Goal: Information Seeking & Learning: Learn about a topic

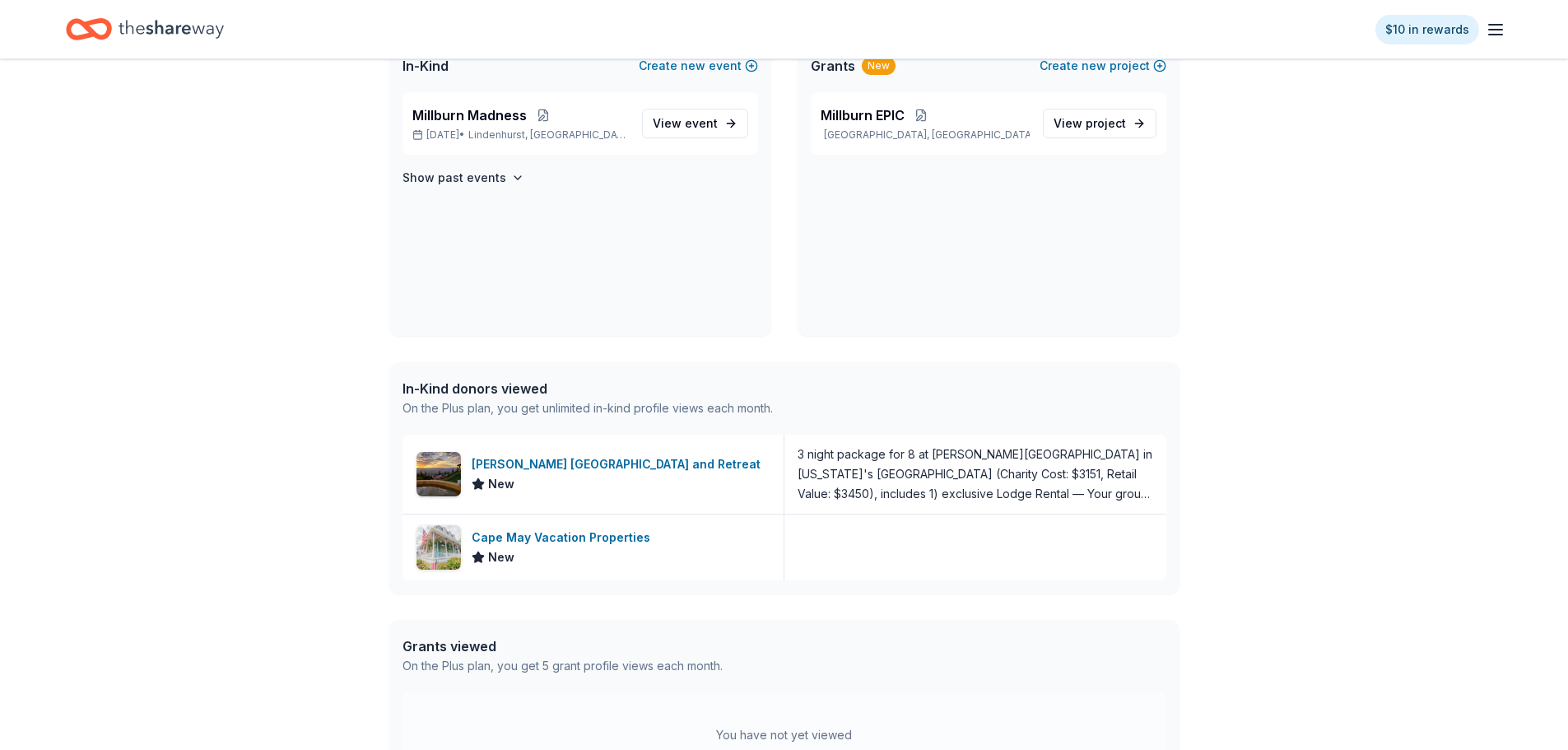
scroll to position [411, 0]
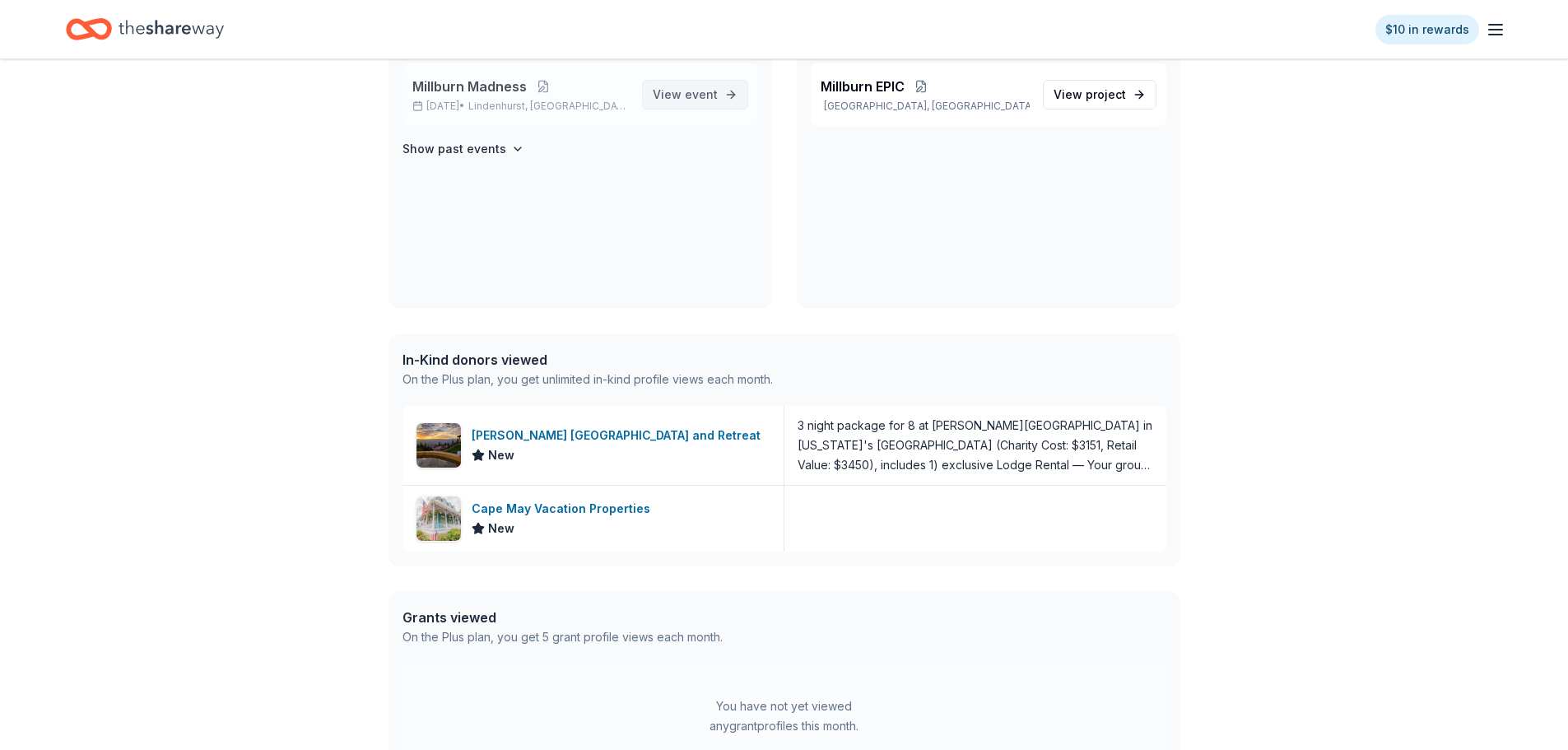
click at [715, 98] on span "event" at bounding box center [701, 94] width 33 height 14
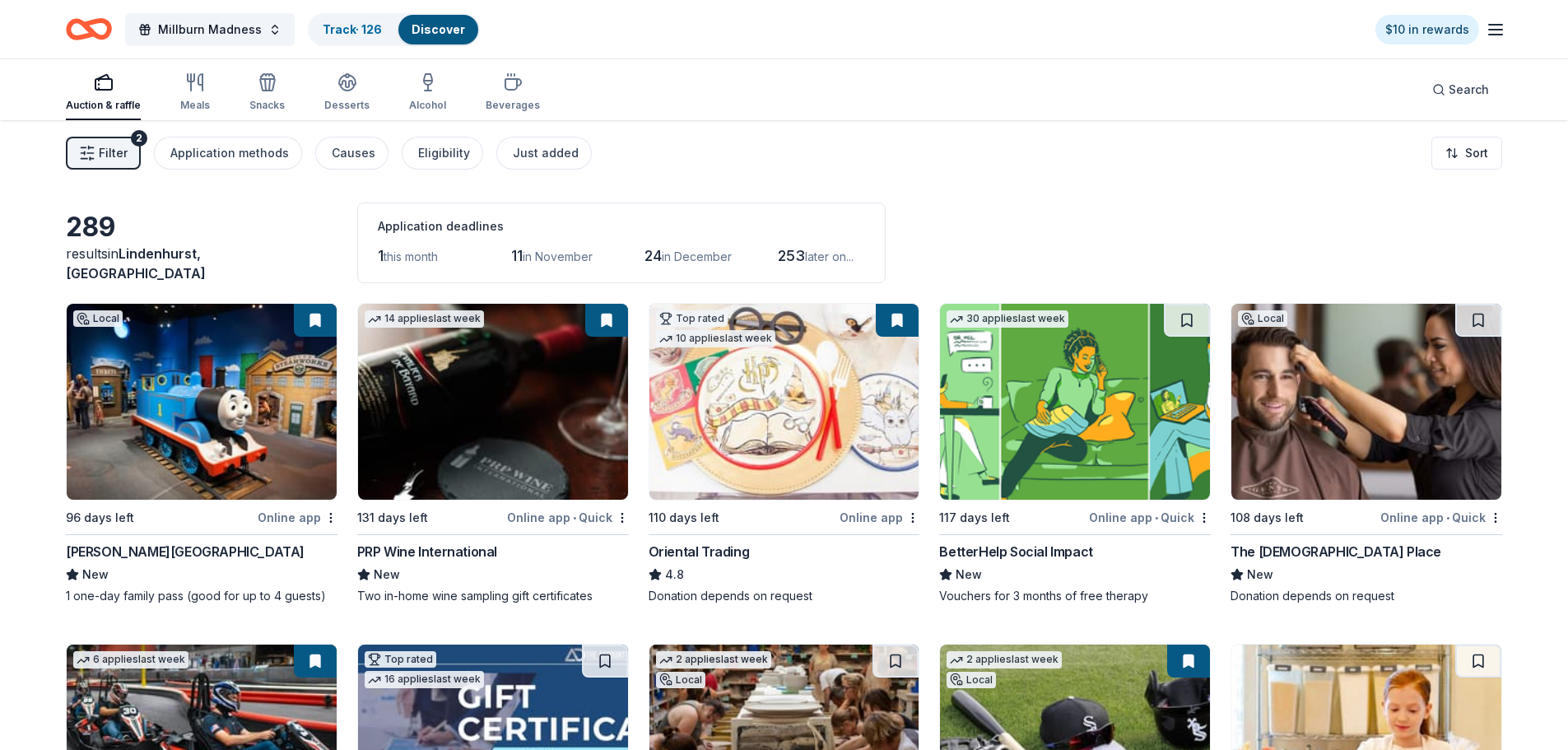
click at [122, 140] on button "Filter 2" at bounding box center [103, 153] width 75 height 33
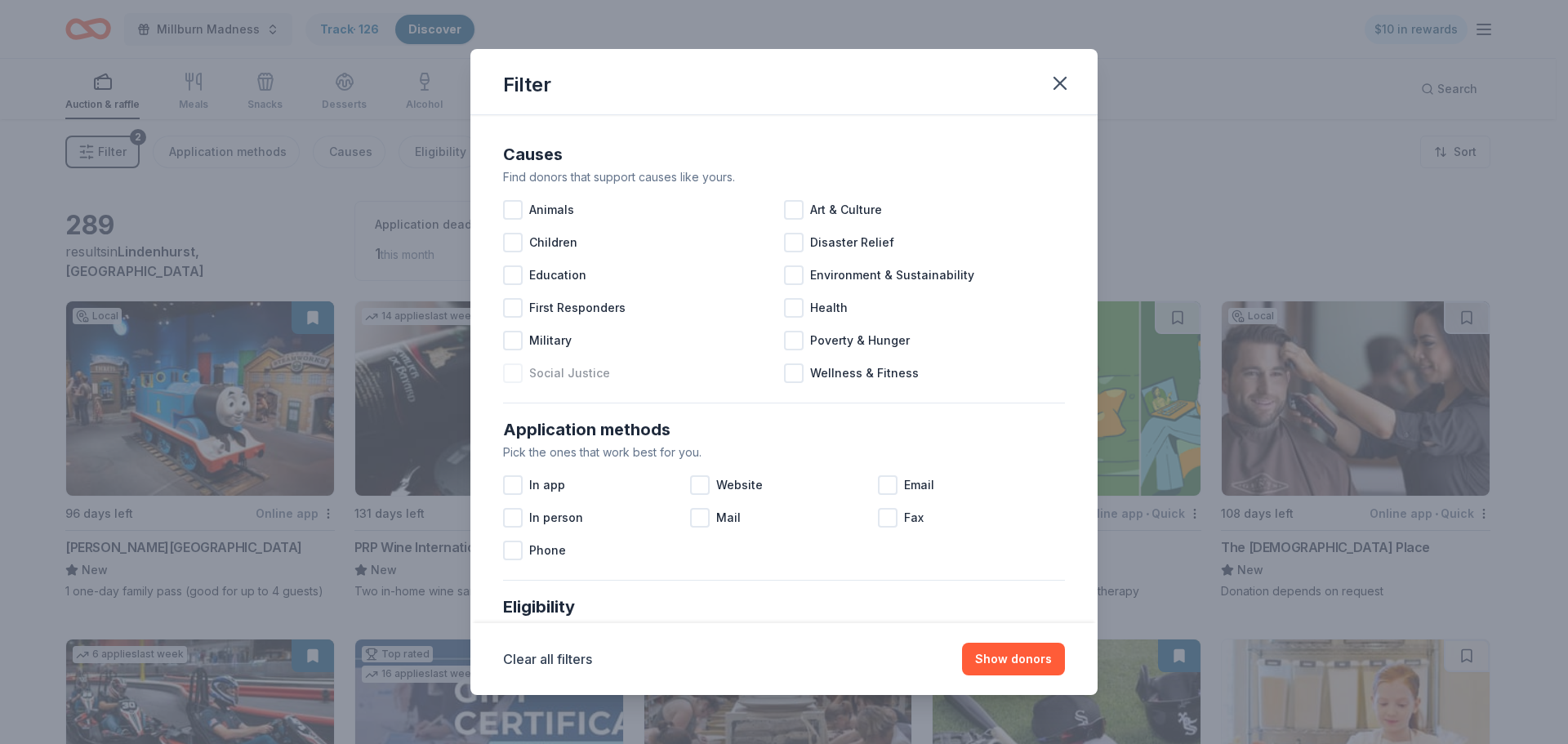
scroll to position [408, 0]
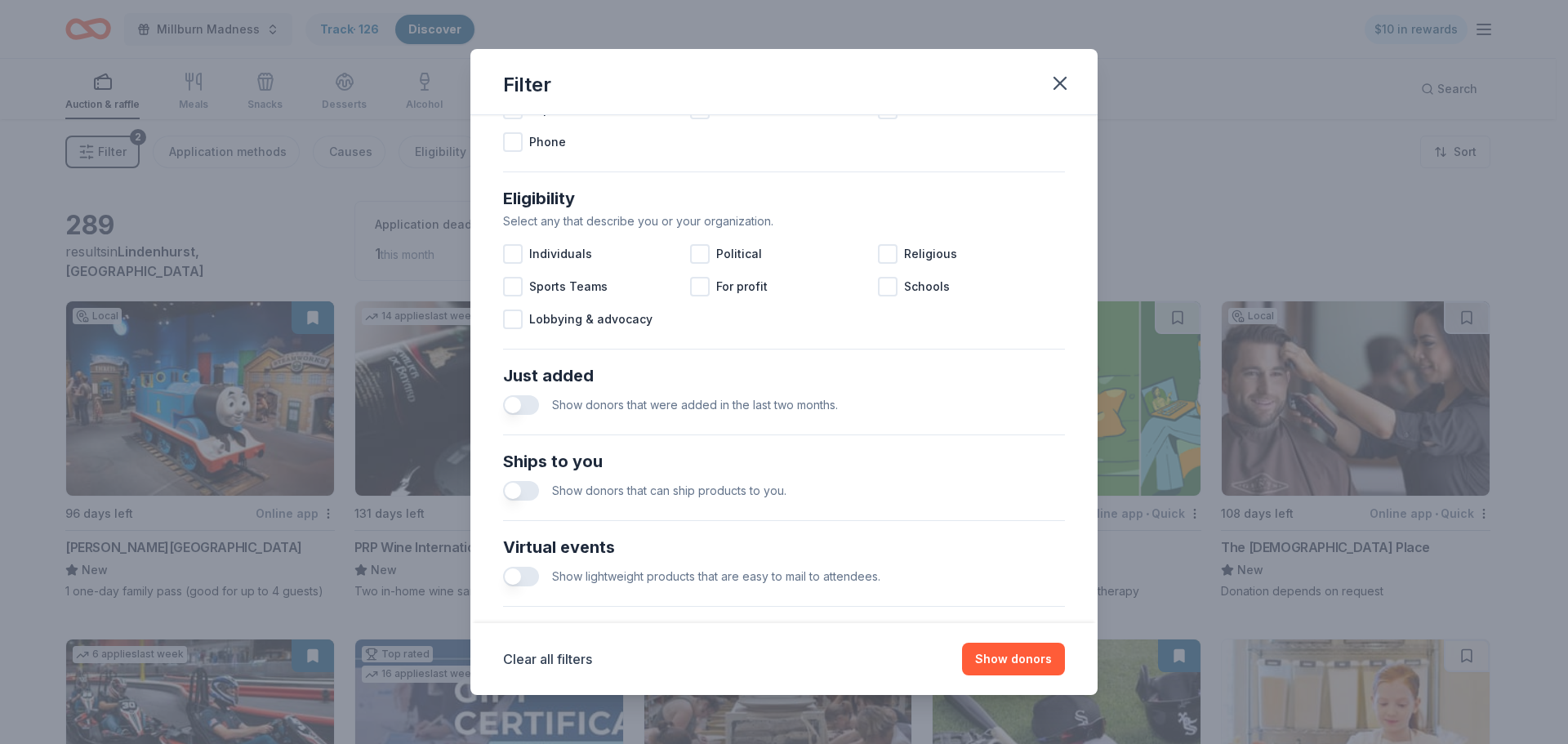
click at [529, 500] on button "button" at bounding box center [520, 490] width 36 height 19
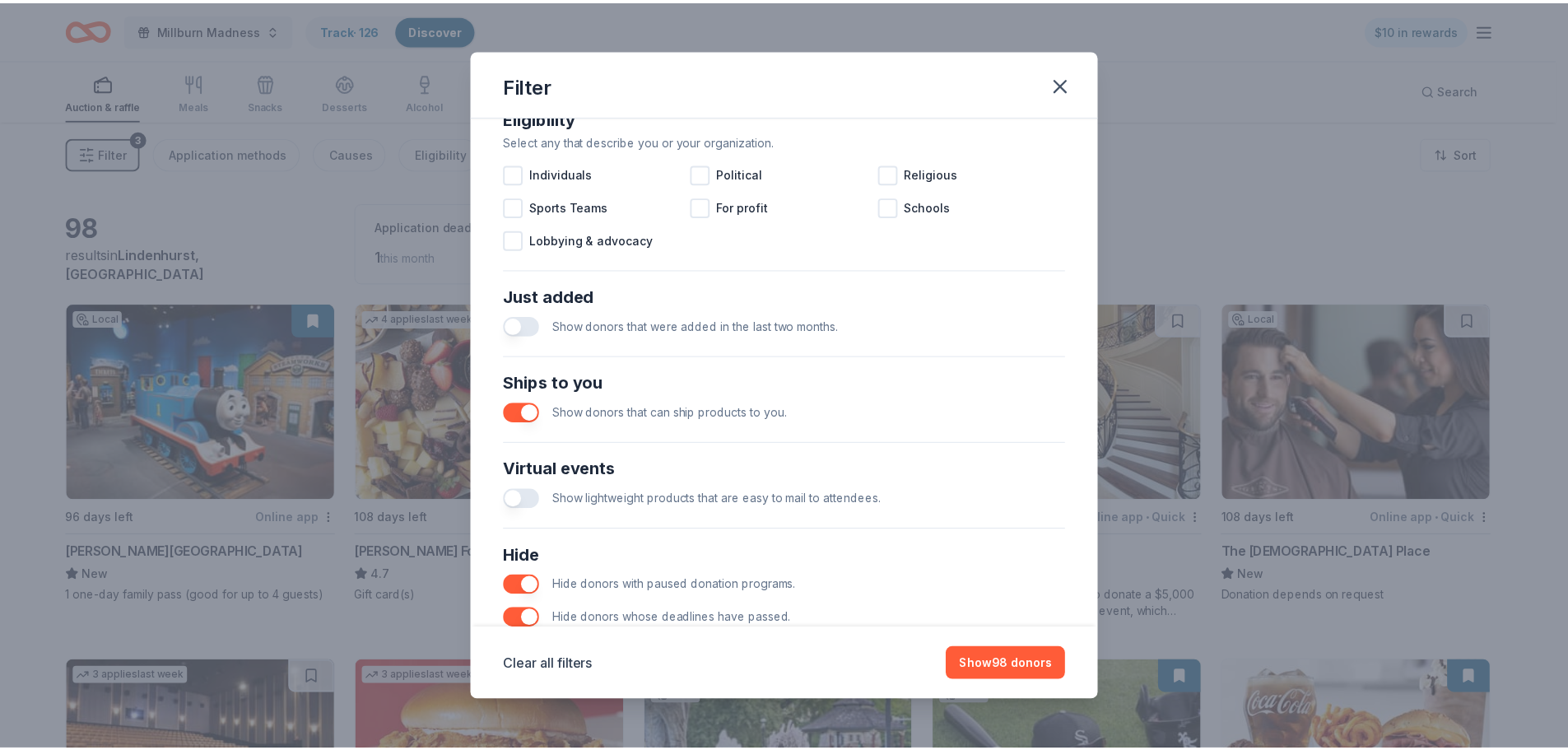
scroll to position [573, 0]
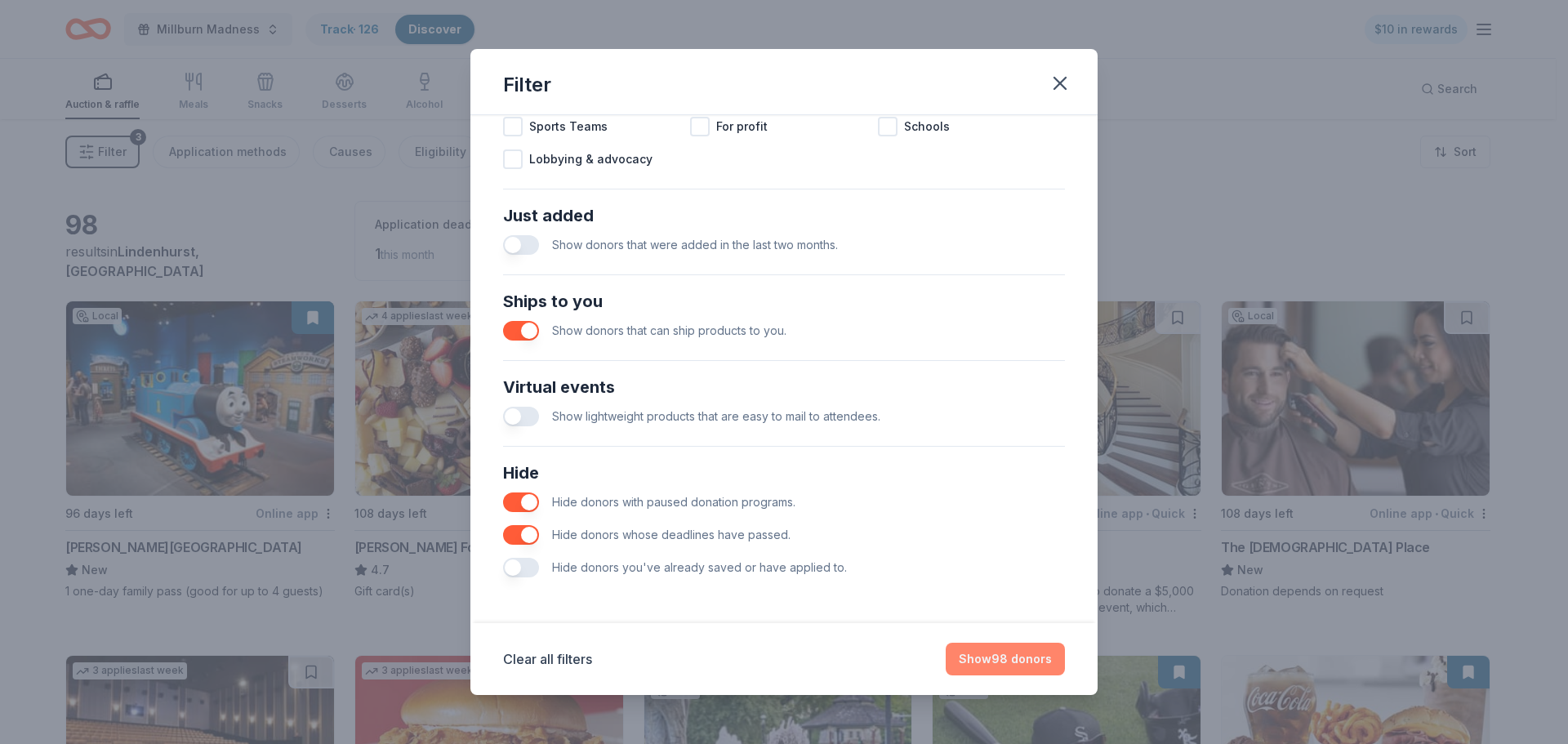
click at [984, 660] on button "Show 98 donors" at bounding box center [1006, 659] width 119 height 33
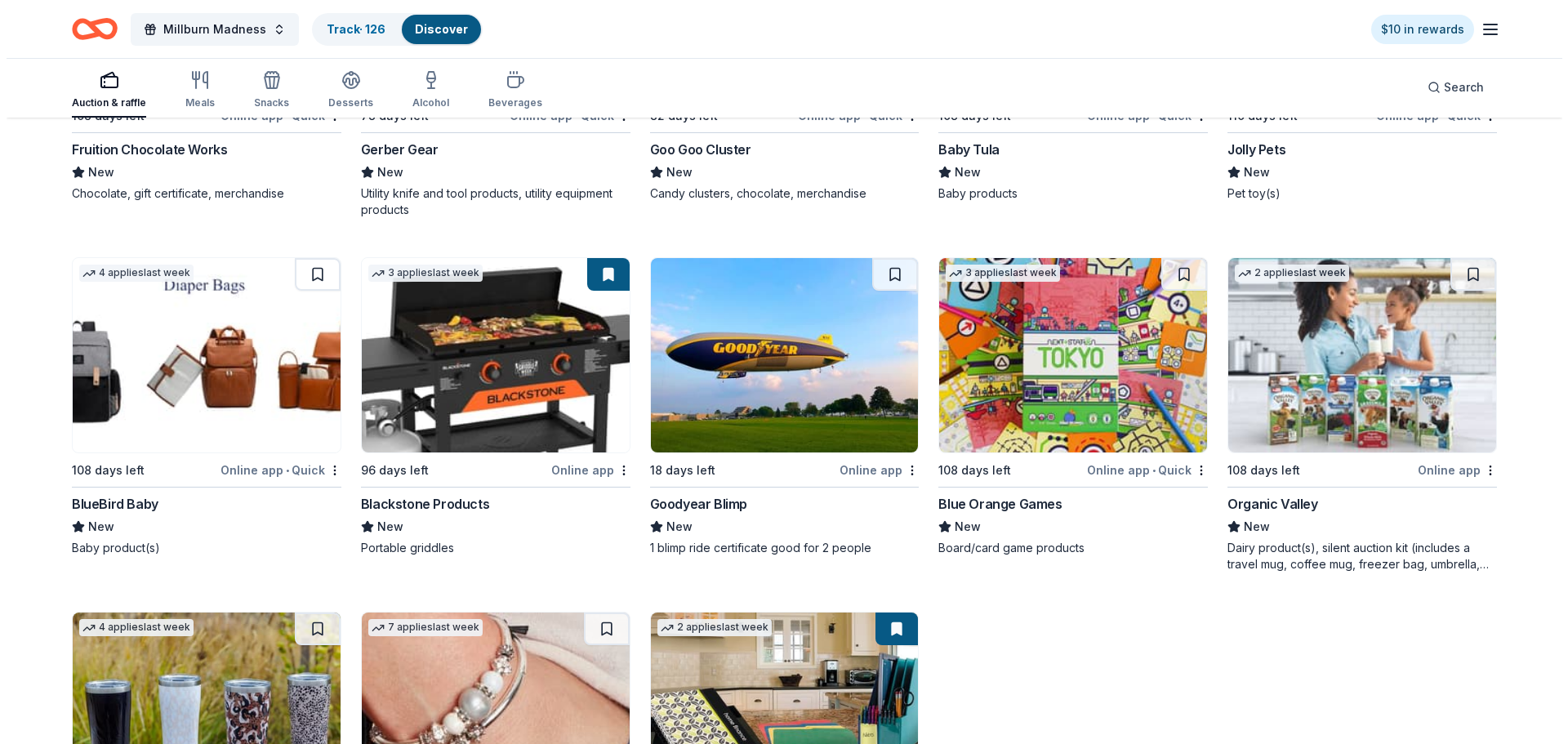
scroll to position [0, 0]
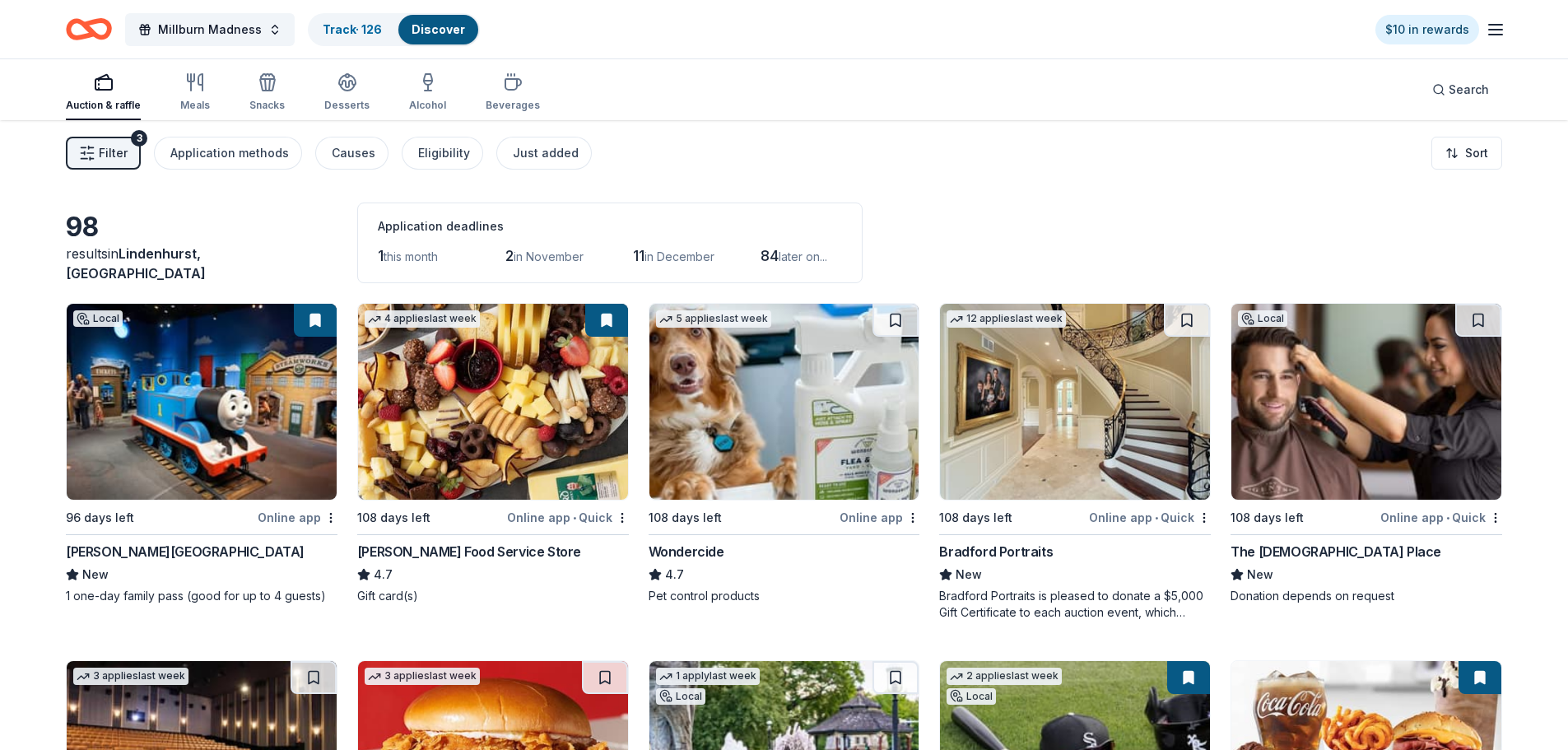
click at [98, 143] on button "Filter 3" at bounding box center [103, 153] width 75 height 33
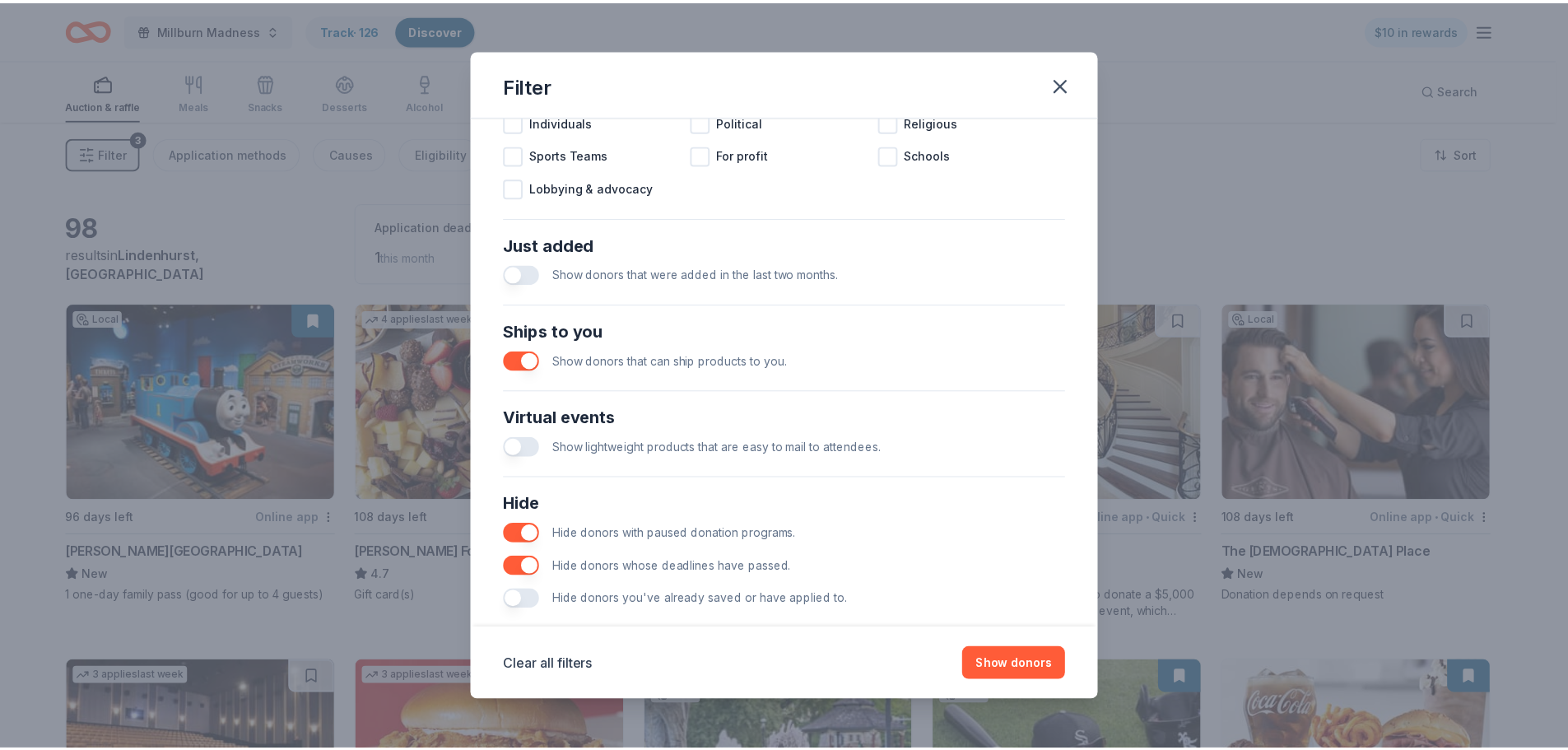
scroll to position [573, 0]
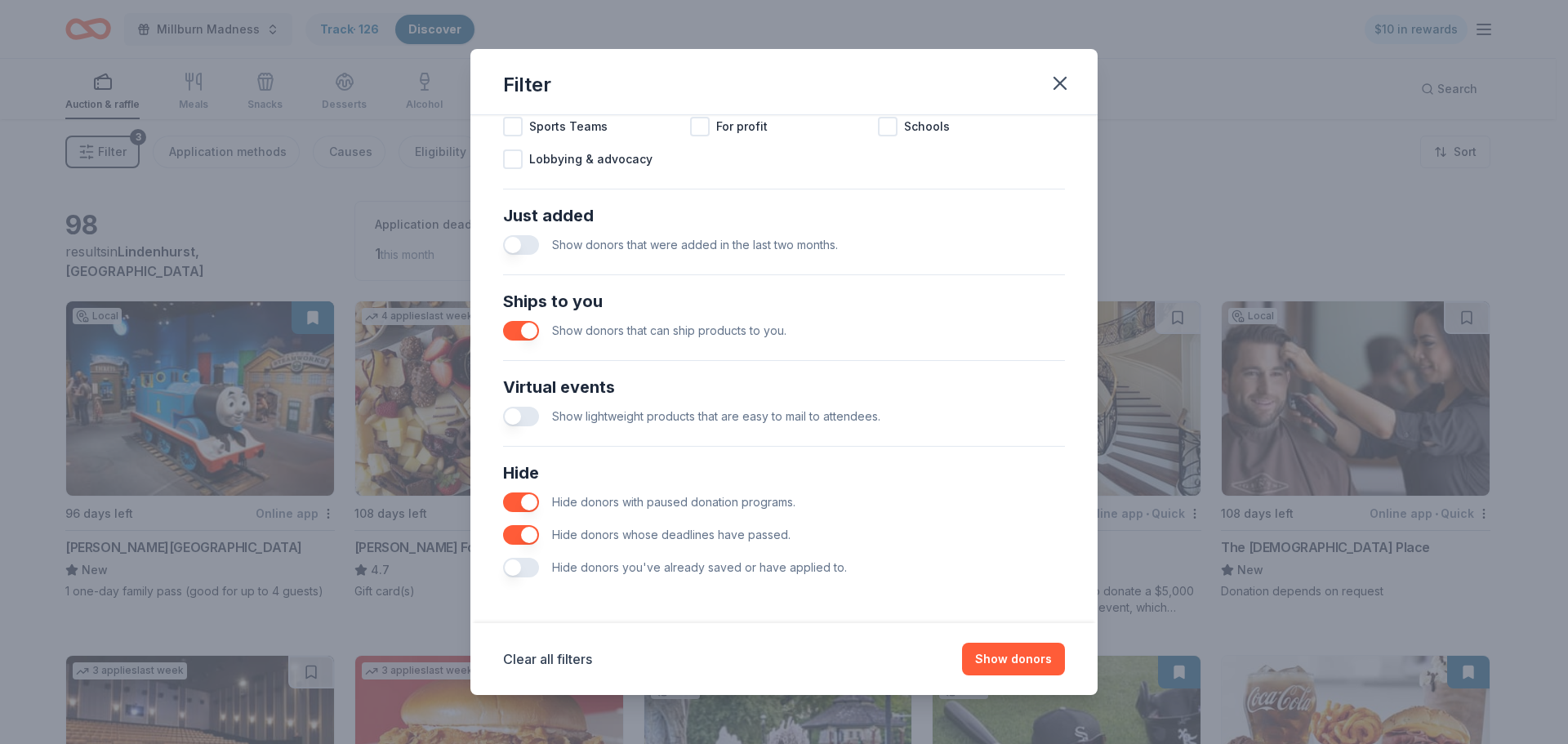
click at [517, 331] on button "button" at bounding box center [520, 330] width 36 height 19
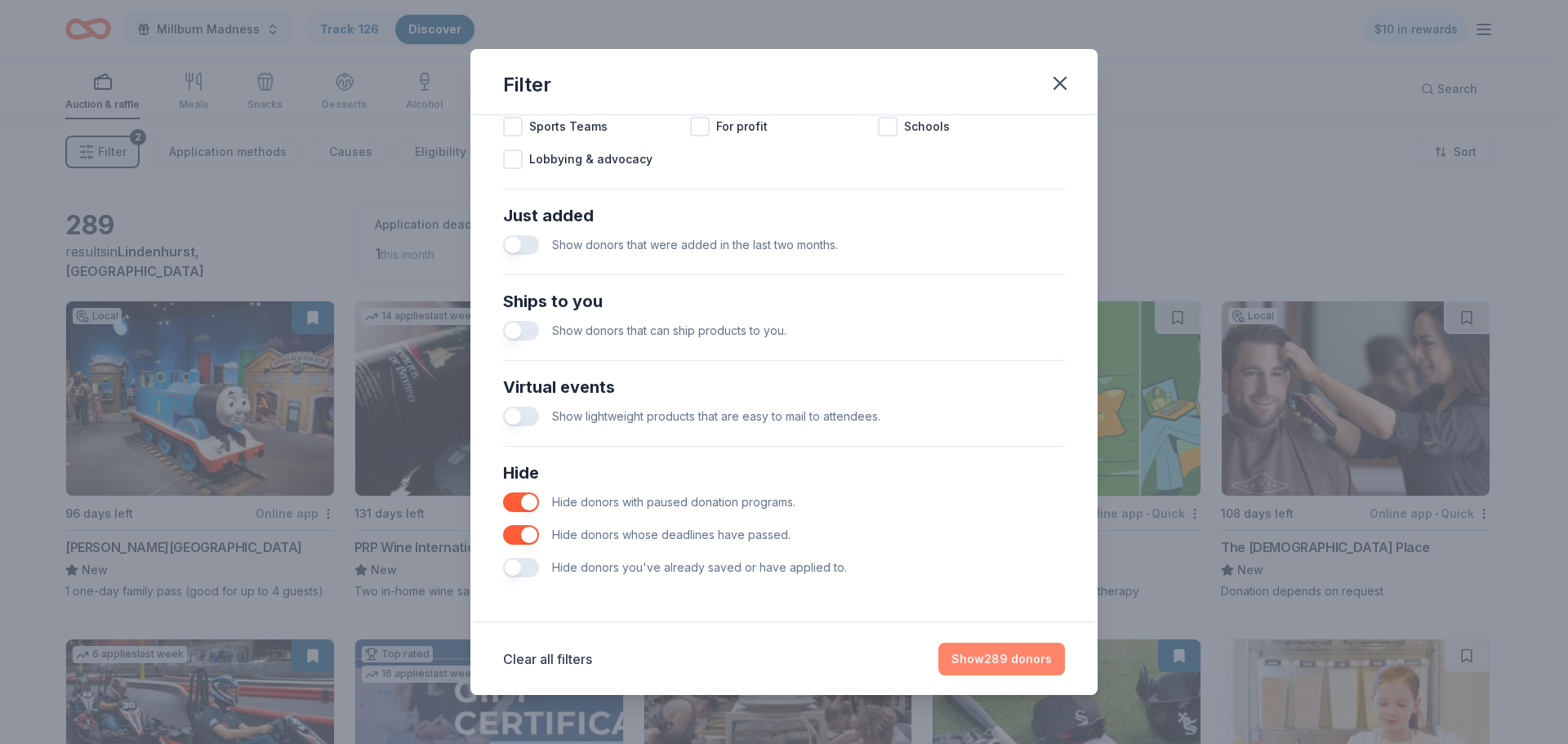
click at [974, 665] on button "Show 289 donors" at bounding box center [1001, 659] width 127 height 33
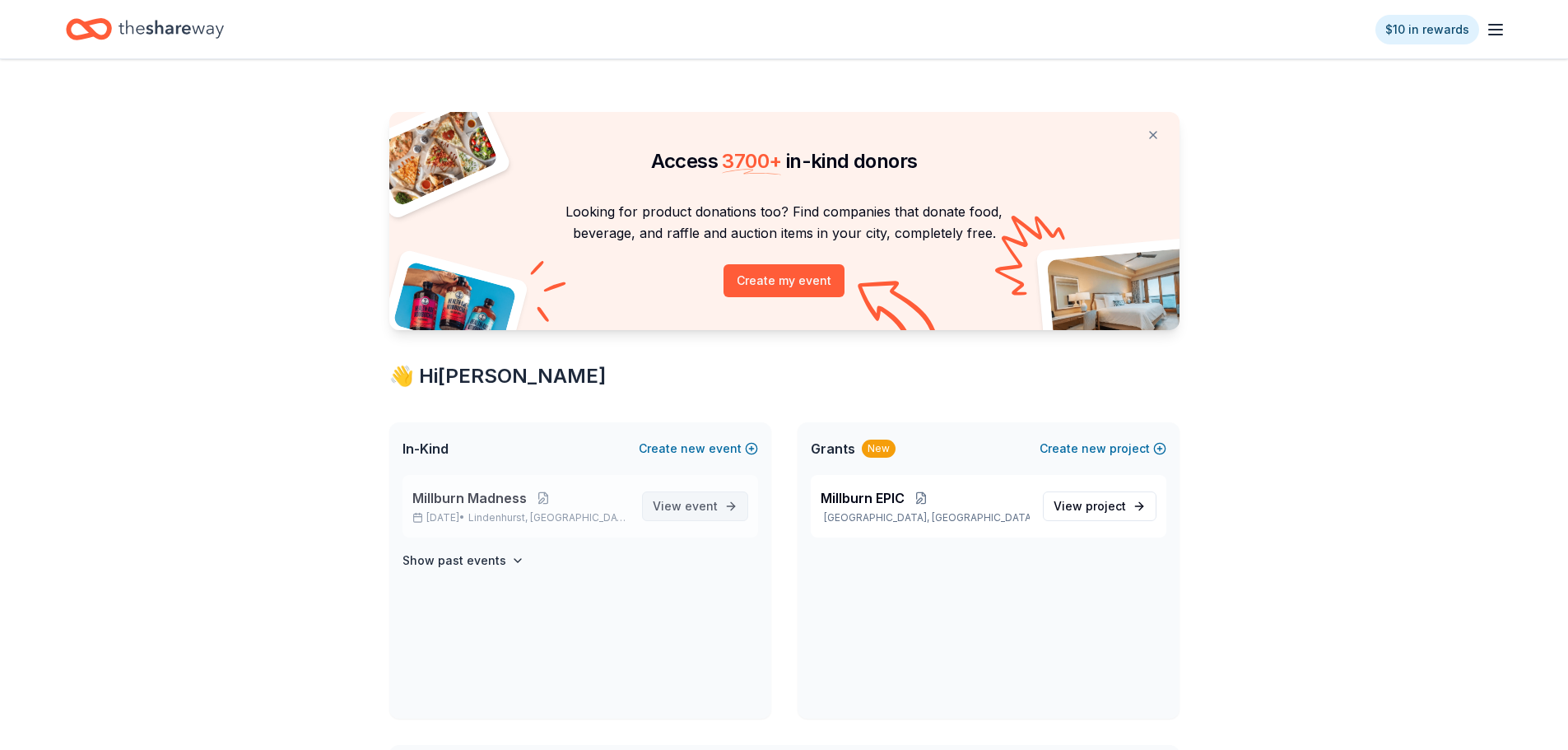
click at [686, 503] on span "event" at bounding box center [701, 506] width 33 height 14
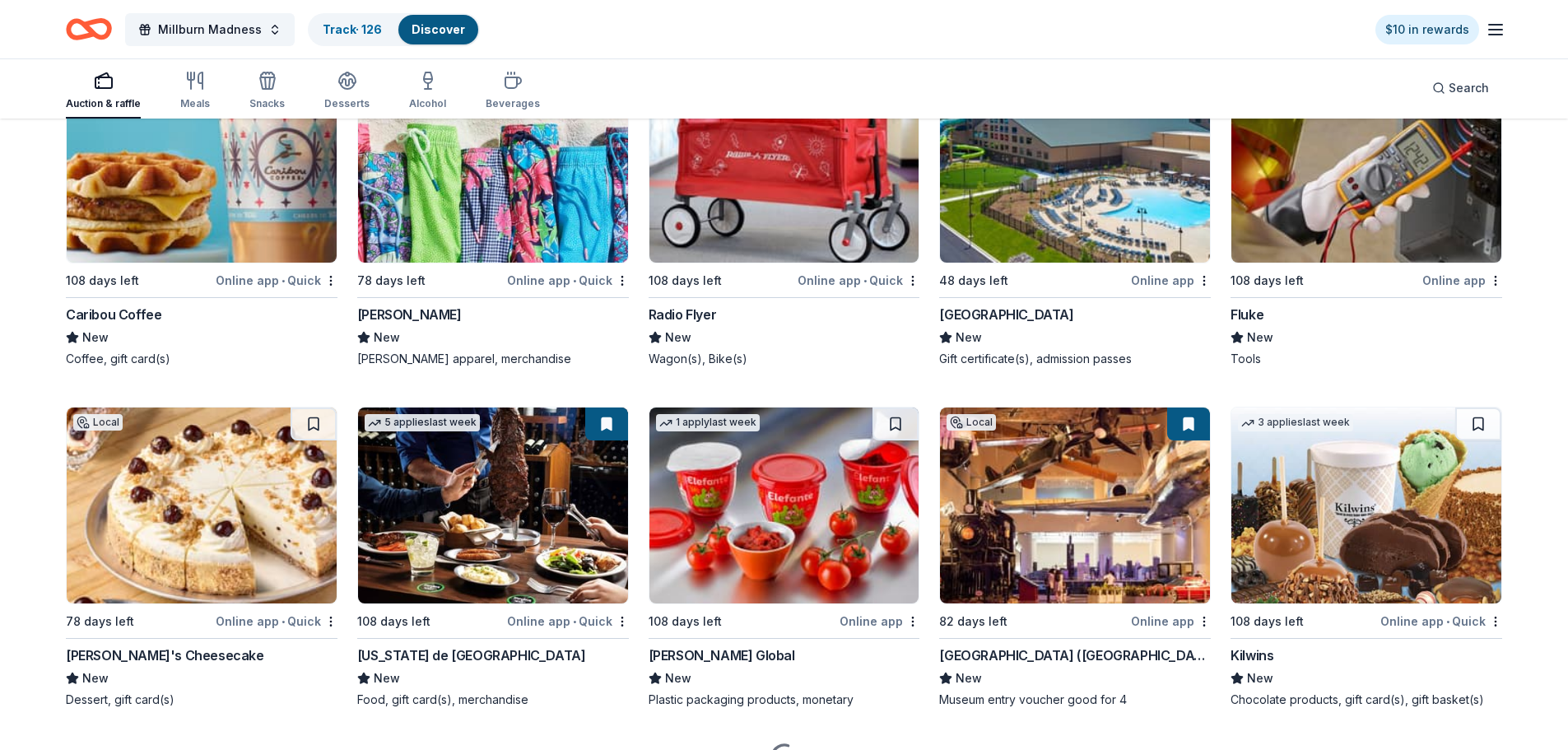
scroll to position [10138, 0]
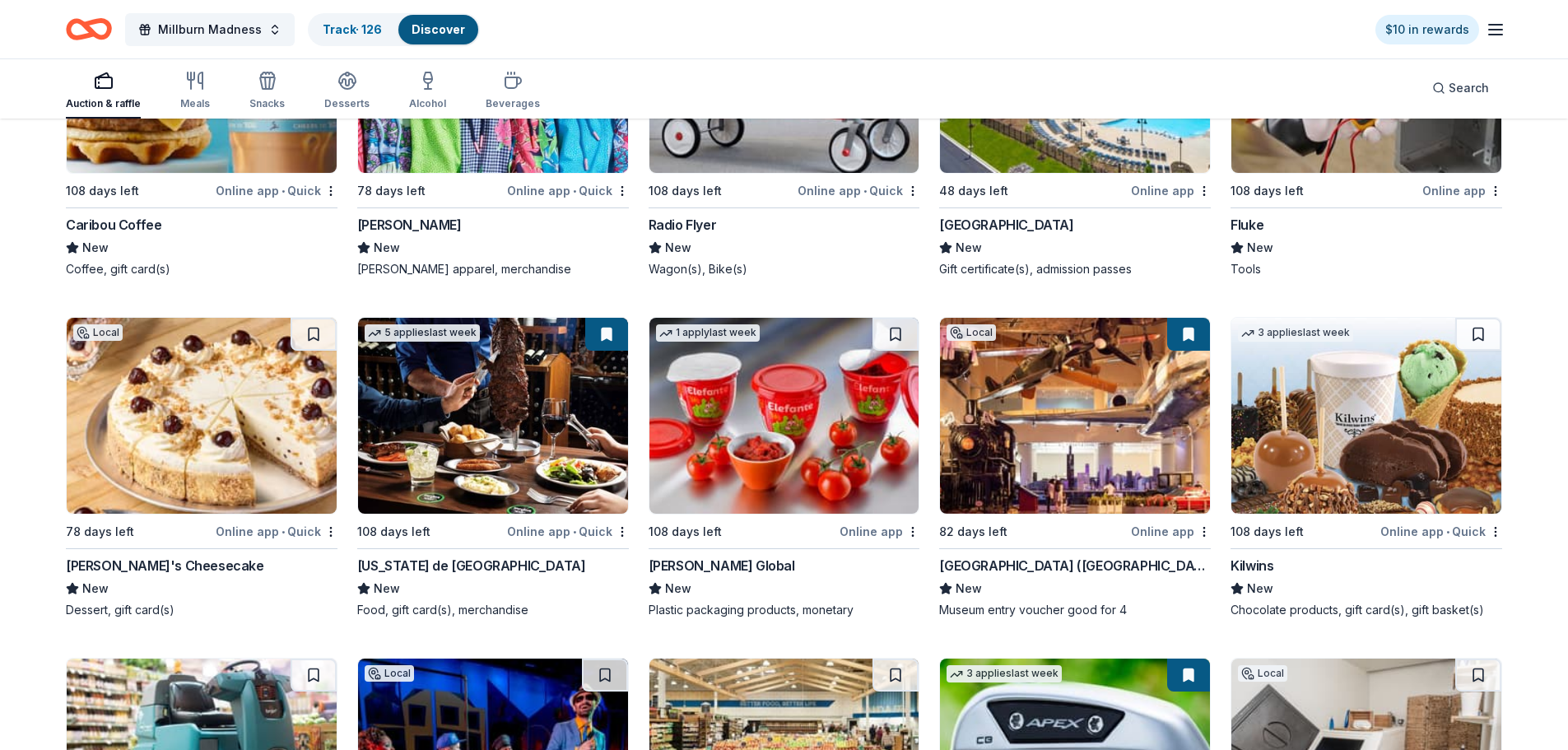
click at [449, 359] on img at bounding box center [492, 416] width 270 height 196
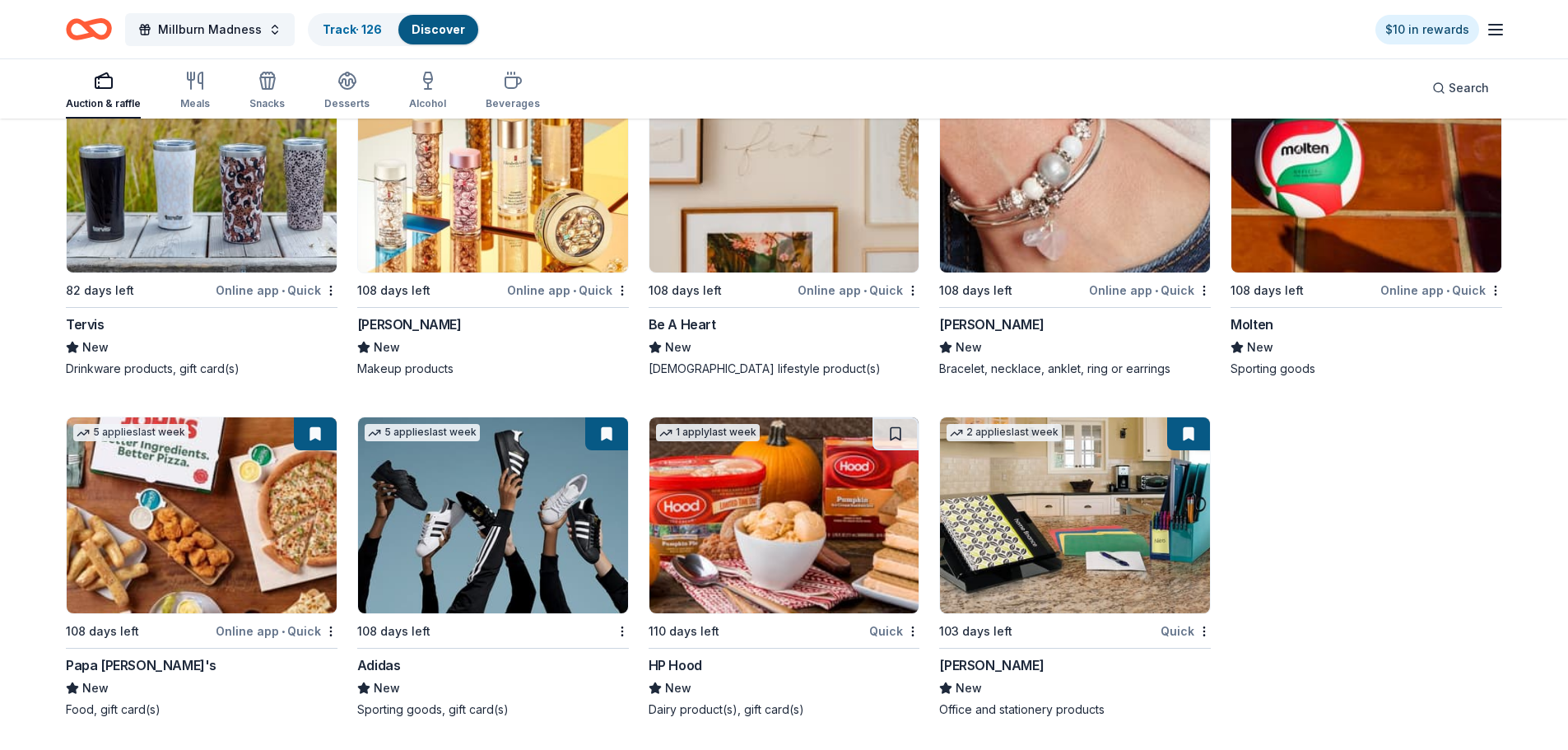
scroll to position [19817, 0]
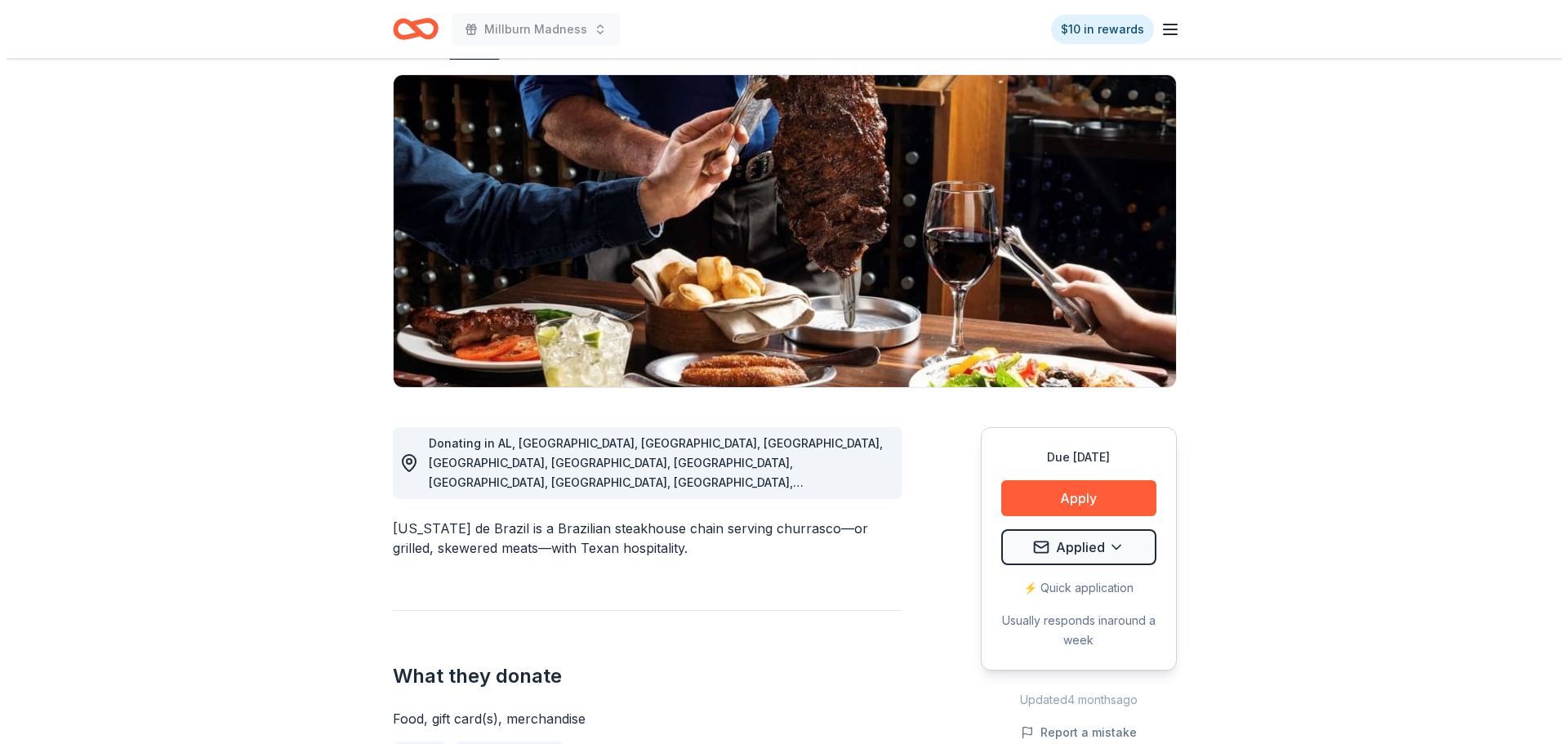
scroll to position [327, 0]
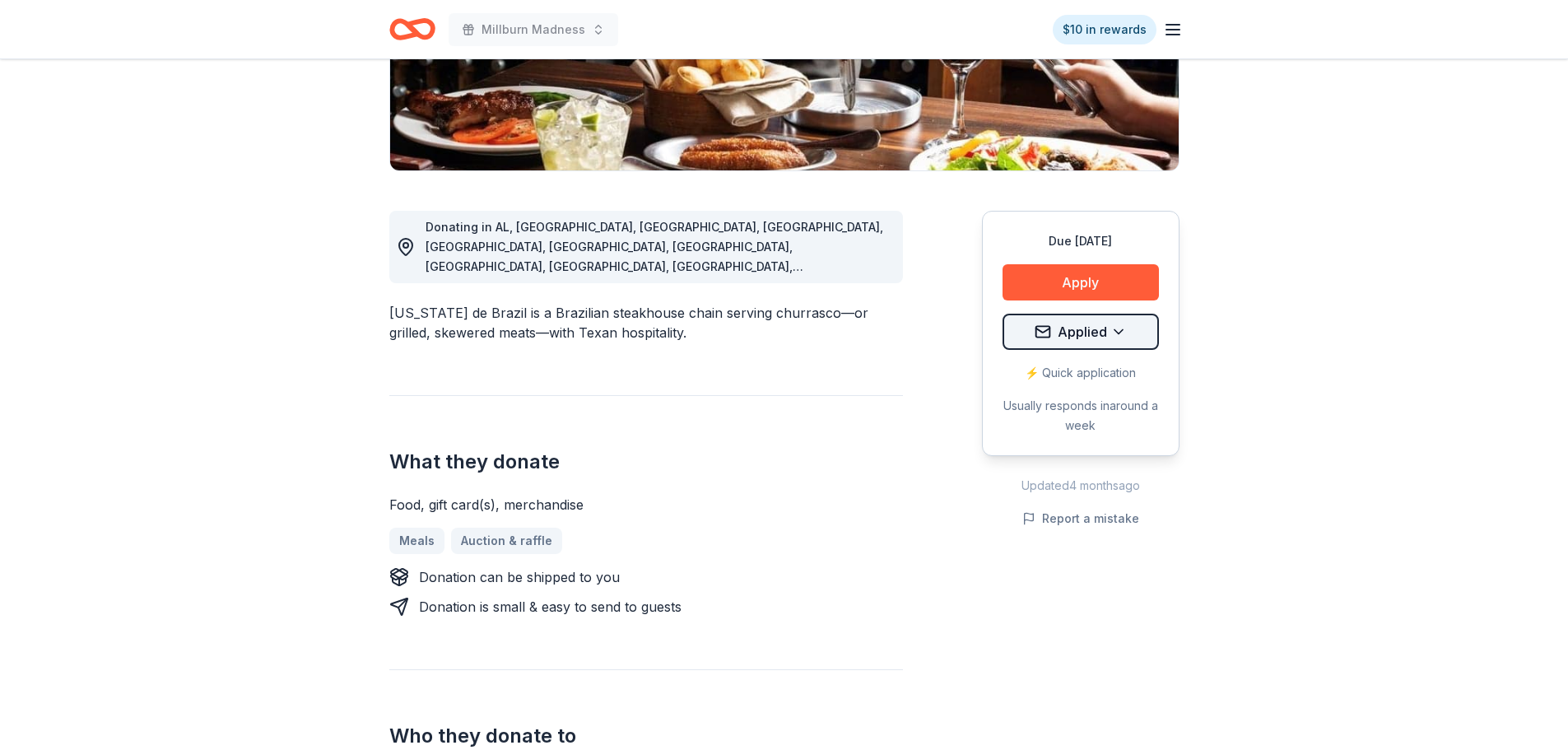
click at [1129, 336] on html "Millburn Madness $10 in rewards Due in 108 days Share Texas de Brazil New • 1 r…" at bounding box center [784, 46] width 1568 height 750
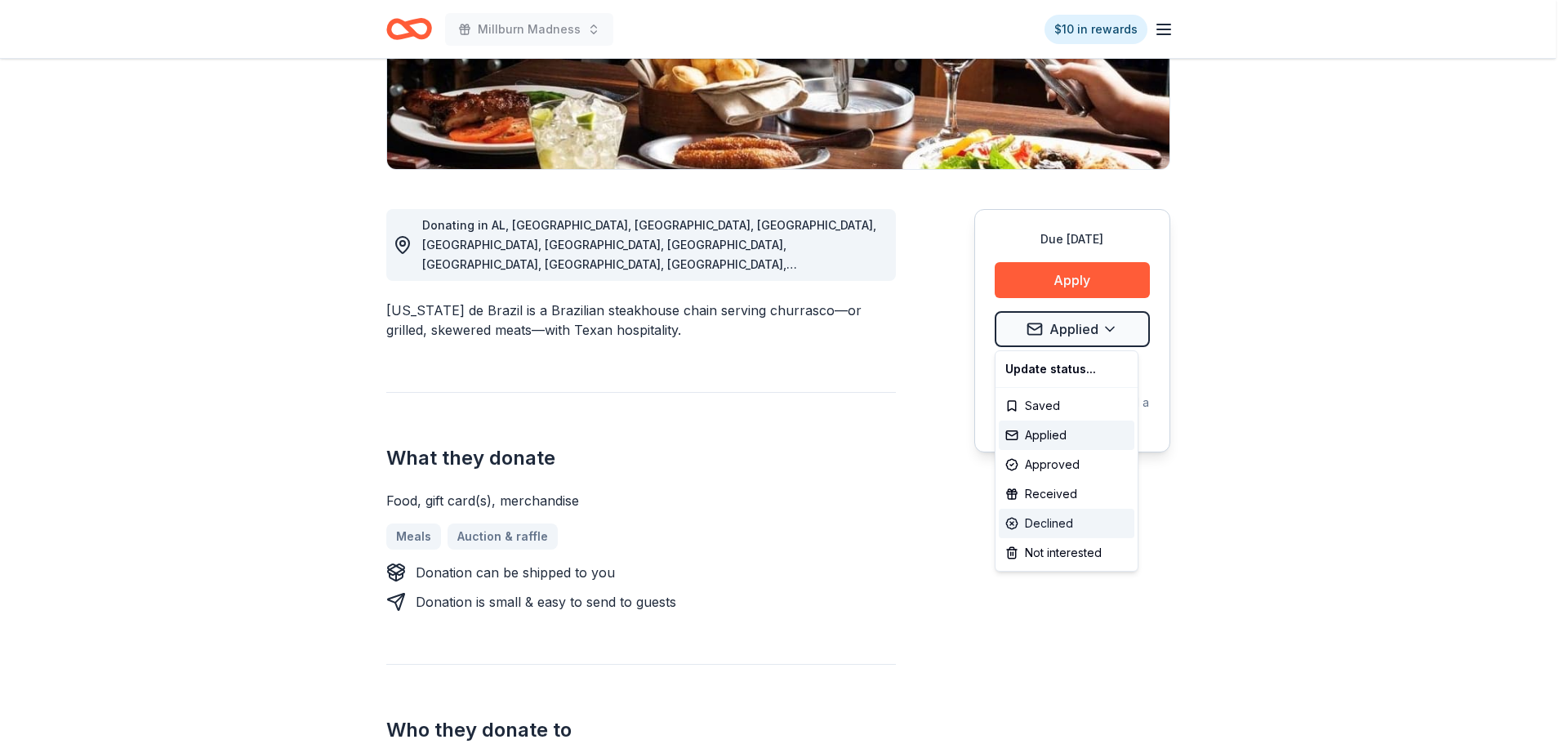
click at [1041, 522] on div "Declined" at bounding box center [1067, 523] width 136 height 29
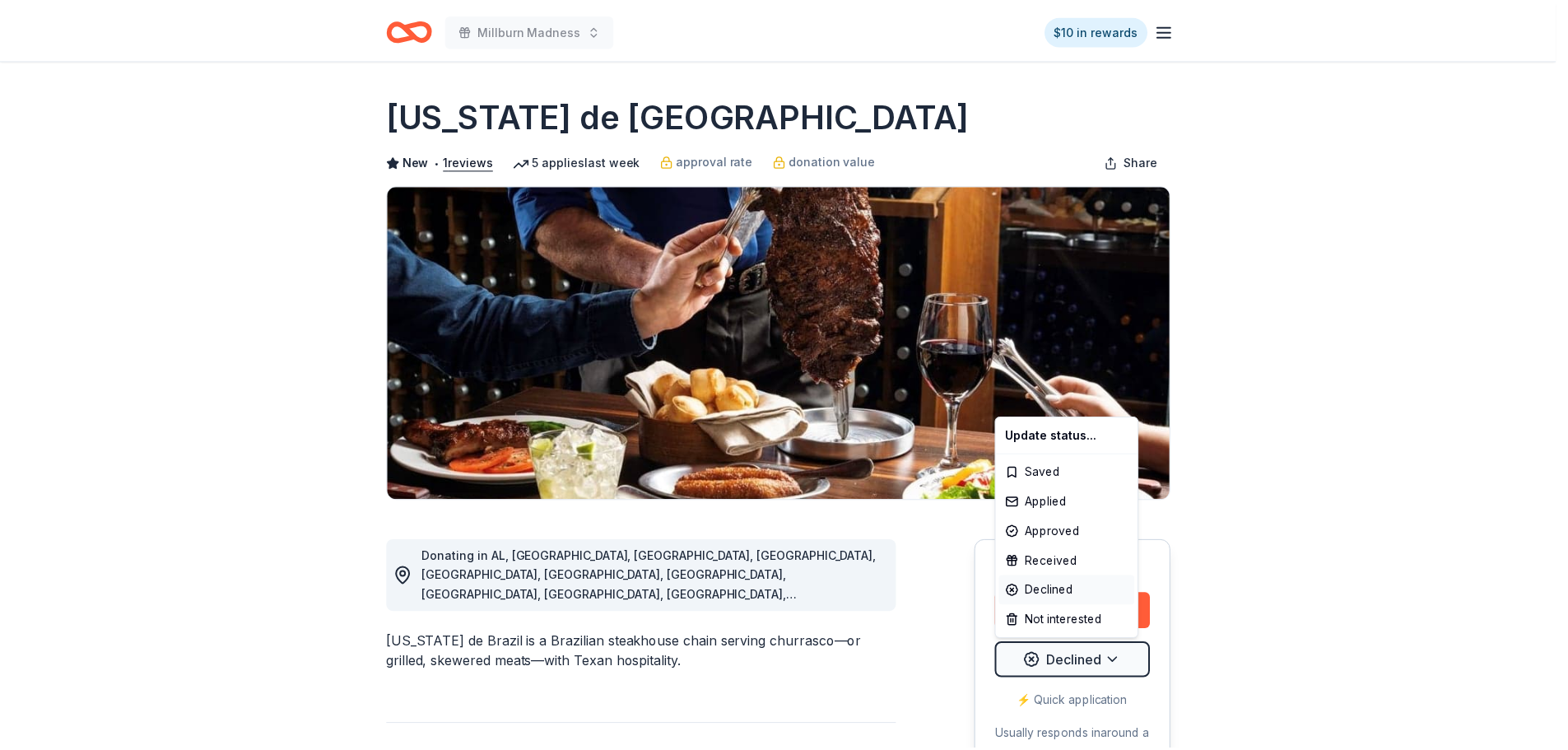
scroll to position [0, 0]
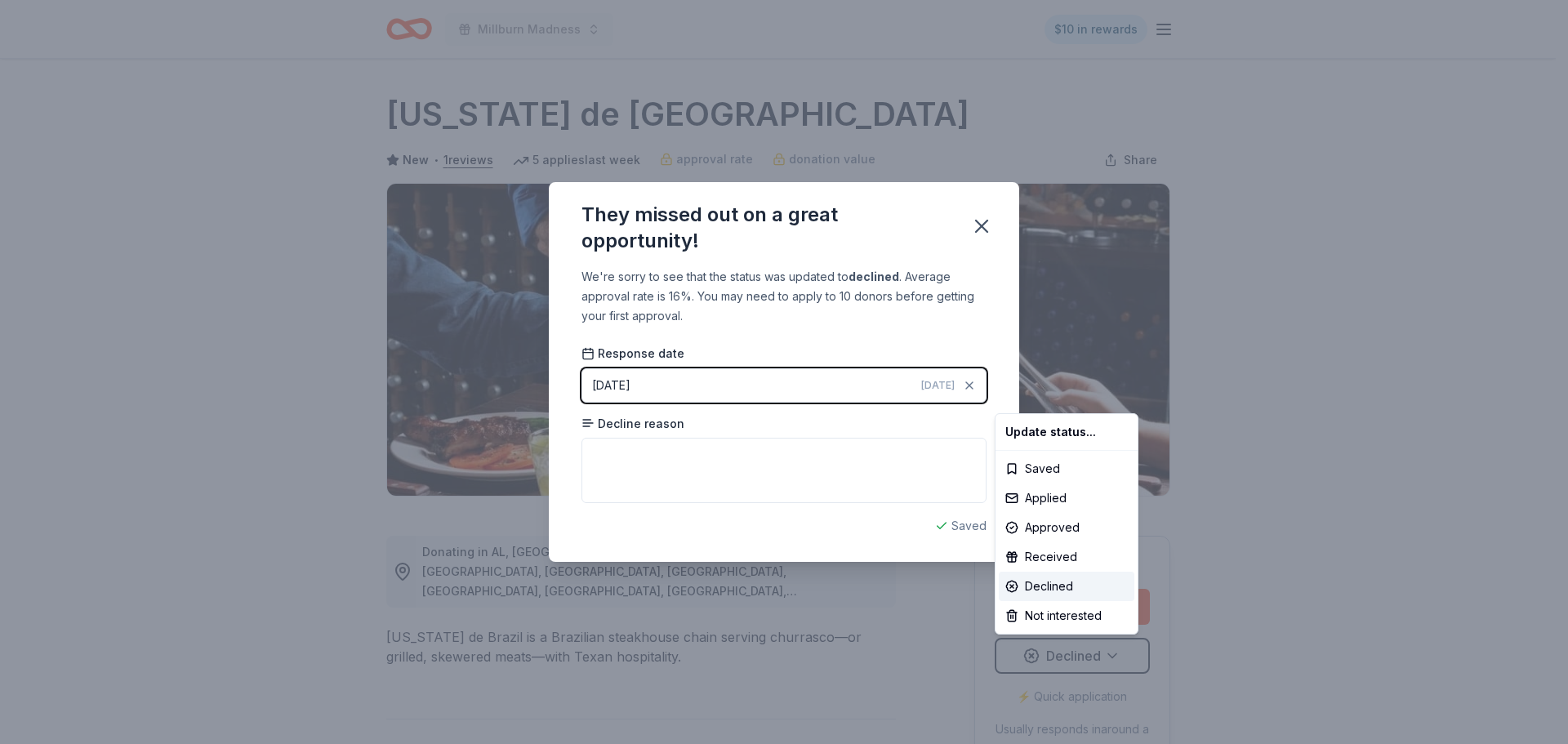
click at [979, 223] on html "Millburn Madness $10 in rewards Due in 108 days Share Texas de Brazil New • 1 r…" at bounding box center [784, 372] width 1568 height 744
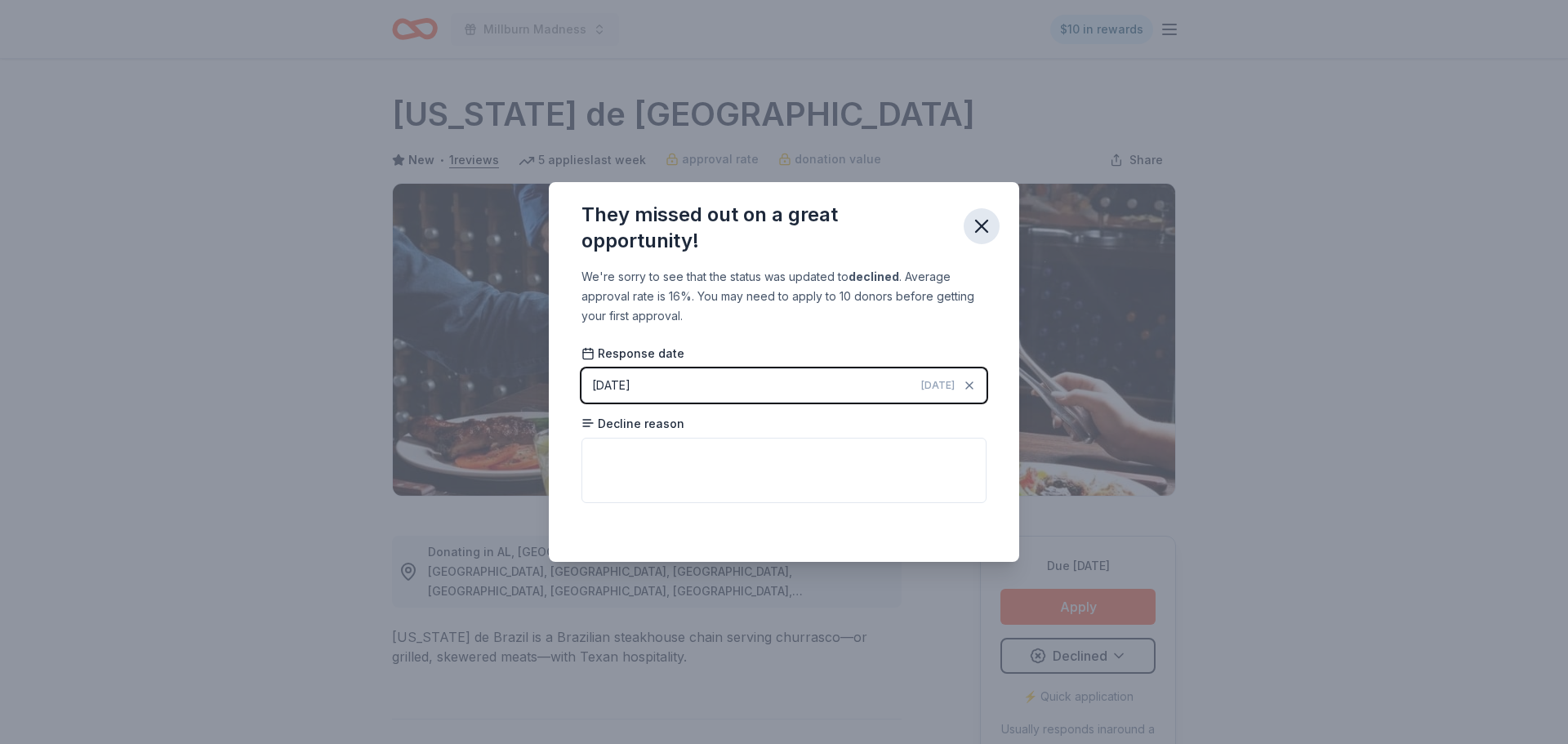
click at [985, 227] on icon "button" at bounding box center [981, 226] width 23 height 23
